Goal: Navigation & Orientation: Find specific page/section

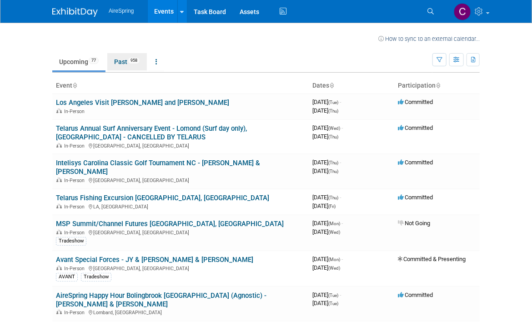
click at [120, 61] on link "Past 958" at bounding box center [127, 61] width 40 height 17
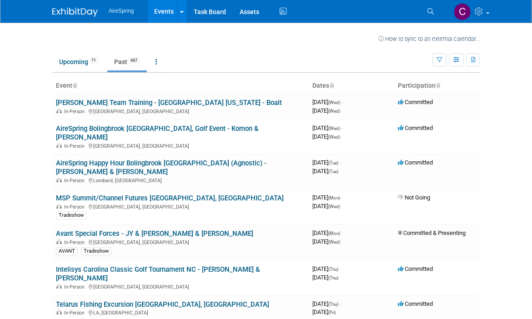
click at [148, 23] on link "Events" at bounding box center [164, 11] width 33 height 23
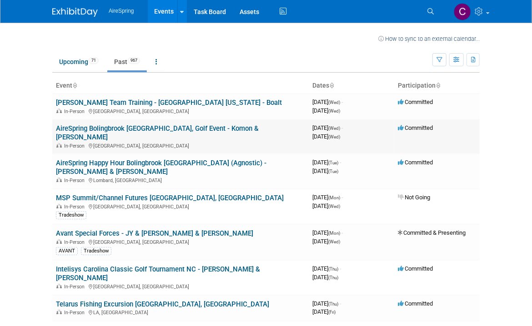
click at [94, 131] on link "AireSpring Bolingbrook [GEOGRAPHIC_DATA], Golf Event - Komon & [PERSON_NAME]" at bounding box center [157, 133] width 203 height 17
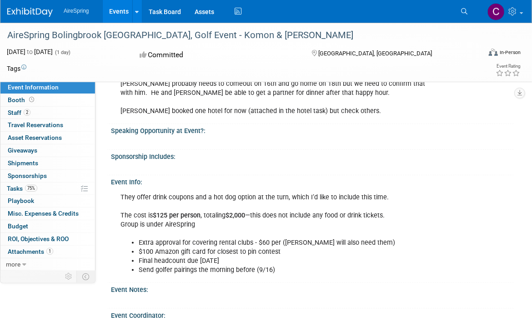
scroll to position [253, 0]
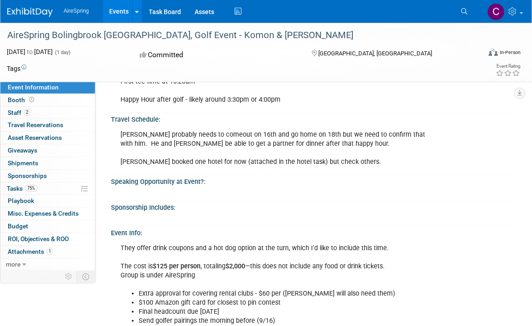
click at [107, 153] on div "Travel Schedule: [PERSON_NAME] probably needs to comeout on 16th and go home on…" at bounding box center [310, 144] width 407 height 62
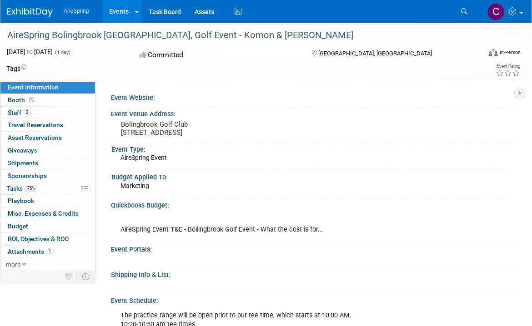
scroll to position [0, 0]
click at [15, 113] on span "Staff 2" at bounding box center [19, 112] width 23 height 7
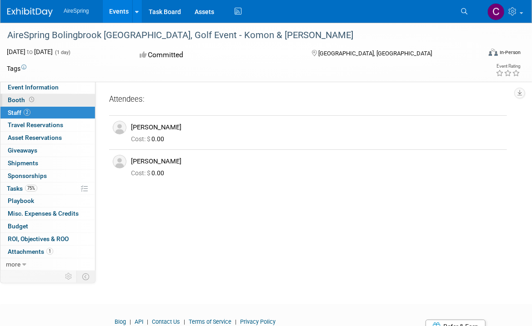
click at [20, 102] on span "Booth" at bounding box center [22, 99] width 28 height 7
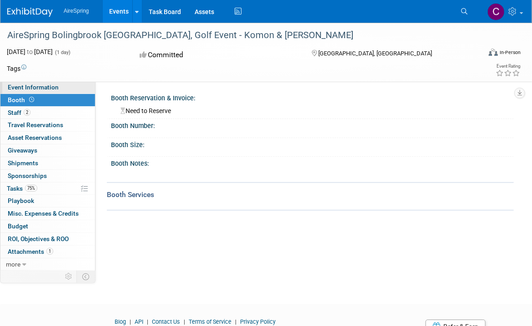
click at [19, 87] on span "Event Information" at bounding box center [33, 87] width 51 height 7
